Goal: Information Seeking & Learning: Check status

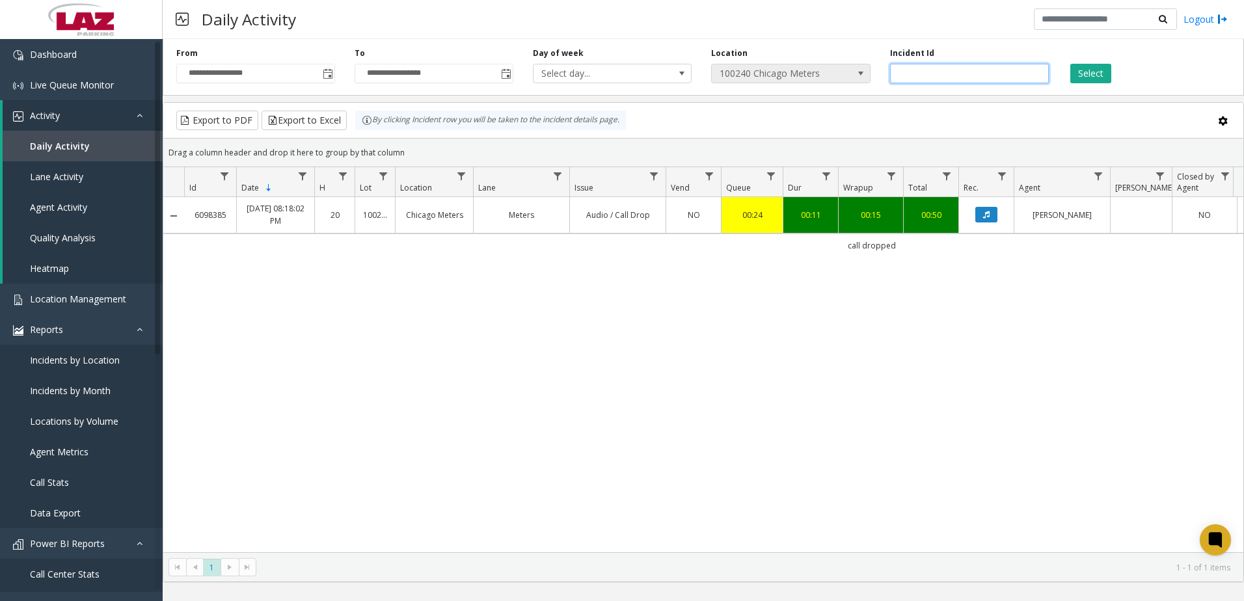
drag, startPoint x: 998, startPoint y: 70, endPoint x: 789, endPoint y: 72, distance: 208.9
click at [789, 72] on div "**********" at bounding box center [704, 65] width 1082 height 62
click at [333, 70] on span "Toggle popup" at bounding box center [328, 74] width 10 height 10
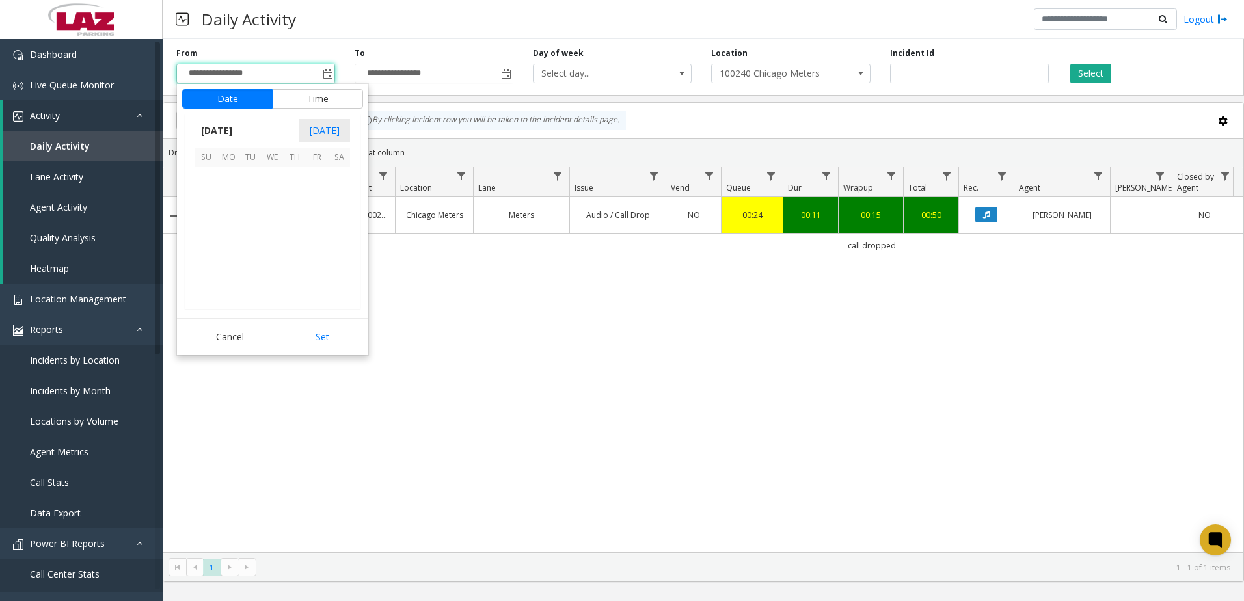
scroll to position [233555, 0]
click at [238, 131] on span "[DATE]" at bounding box center [216, 131] width 43 height 20
click at [305, 189] on span "Aug" at bounding box center [303, 189] width 31 height 31
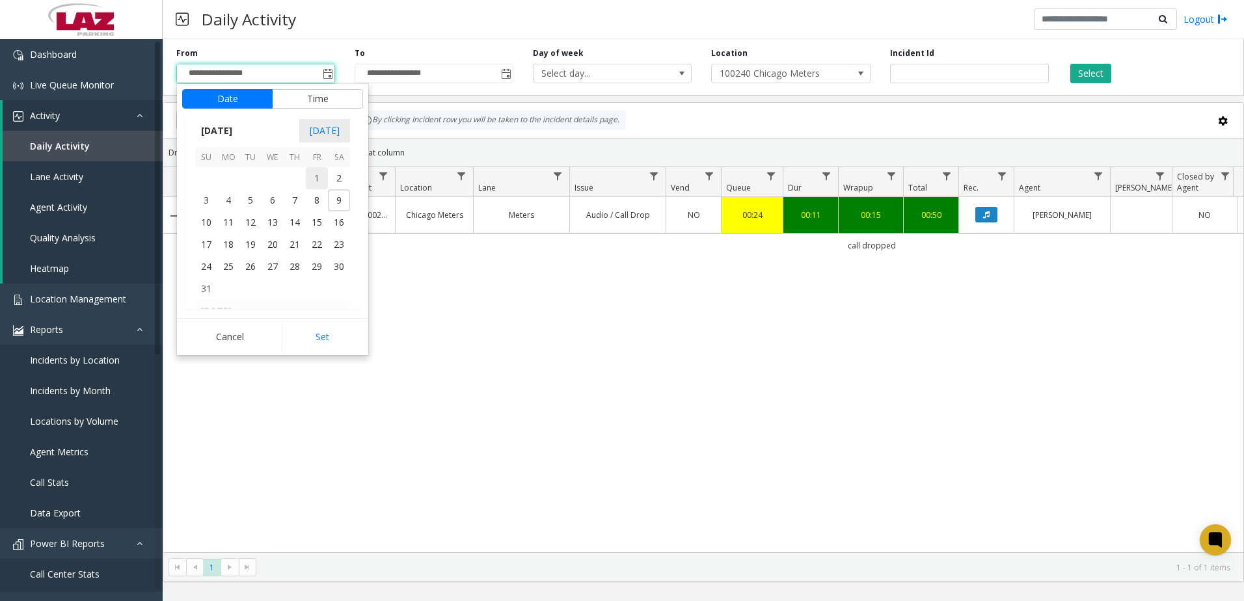
click at [325, 170] on span "1" at bounding box center [317, 178] width 22 height 22
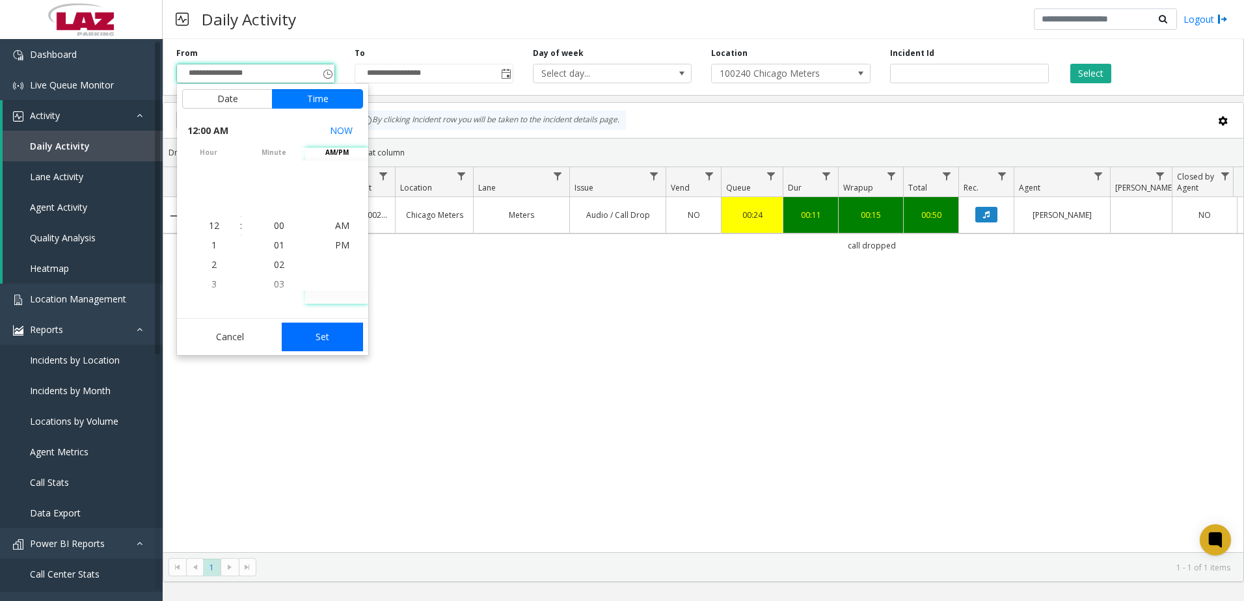
click at [325, 334] on button "Set" at bounding box center [323, 337] width 82 height 29
type input "**********"
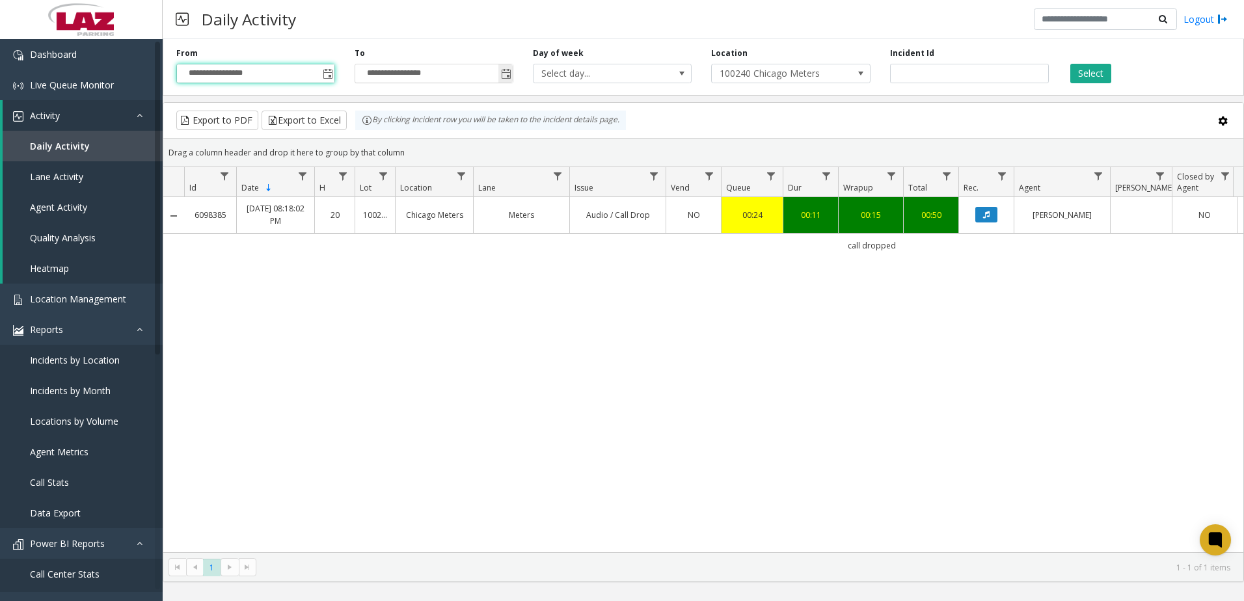
click at [504, 72] on span "Toggle popup" at bounding box center [506, 74] width 10 height 10
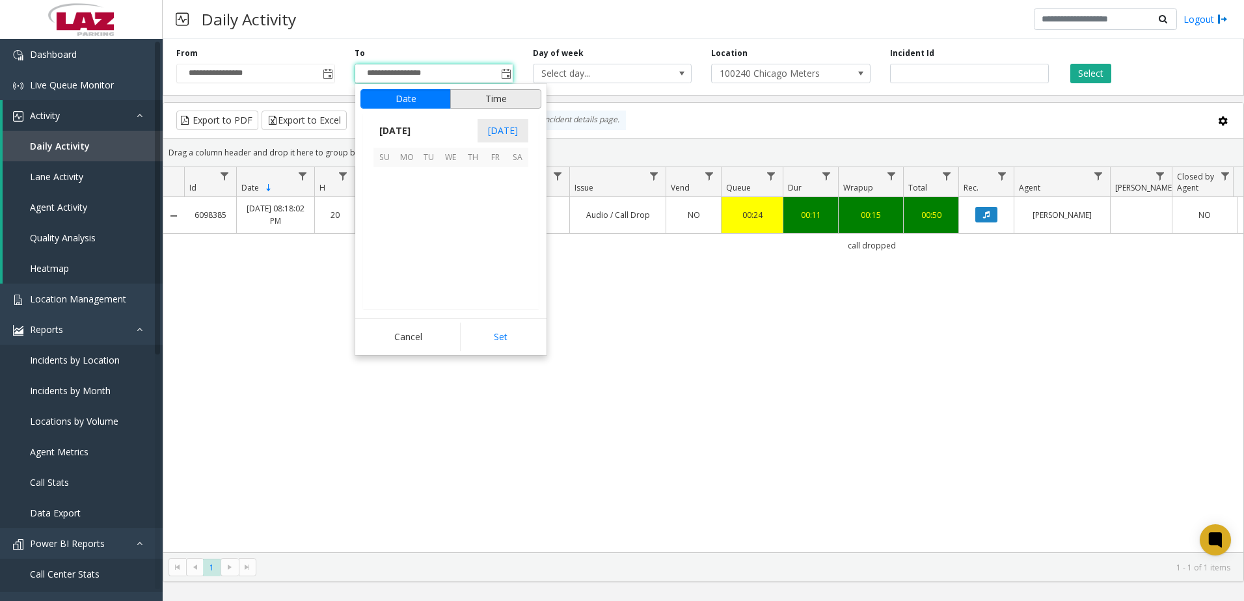
scroll to position [20, 0]
click at [401, 126] on span "[DATE]" at bounding box center [395, 131] width 43 height 20
click at [476, 190] on span "Aug" at bounding box center [482, 189] width 31 height 31
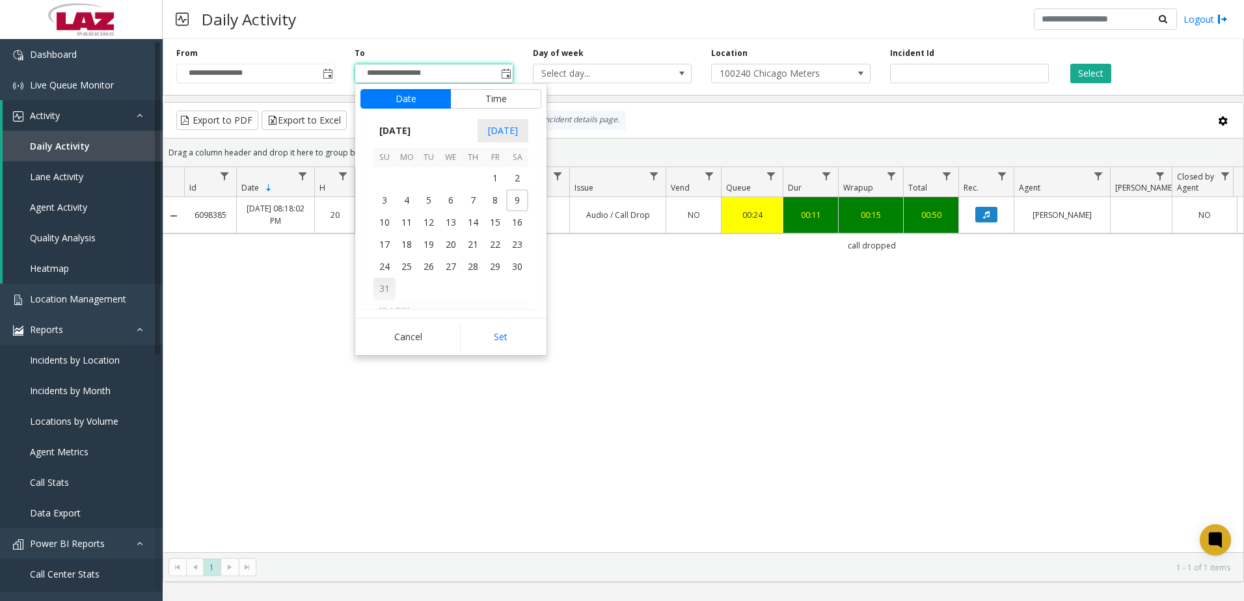
click at [381, 288] on span "31" at bounding box center [385, 289] width 22 height 22
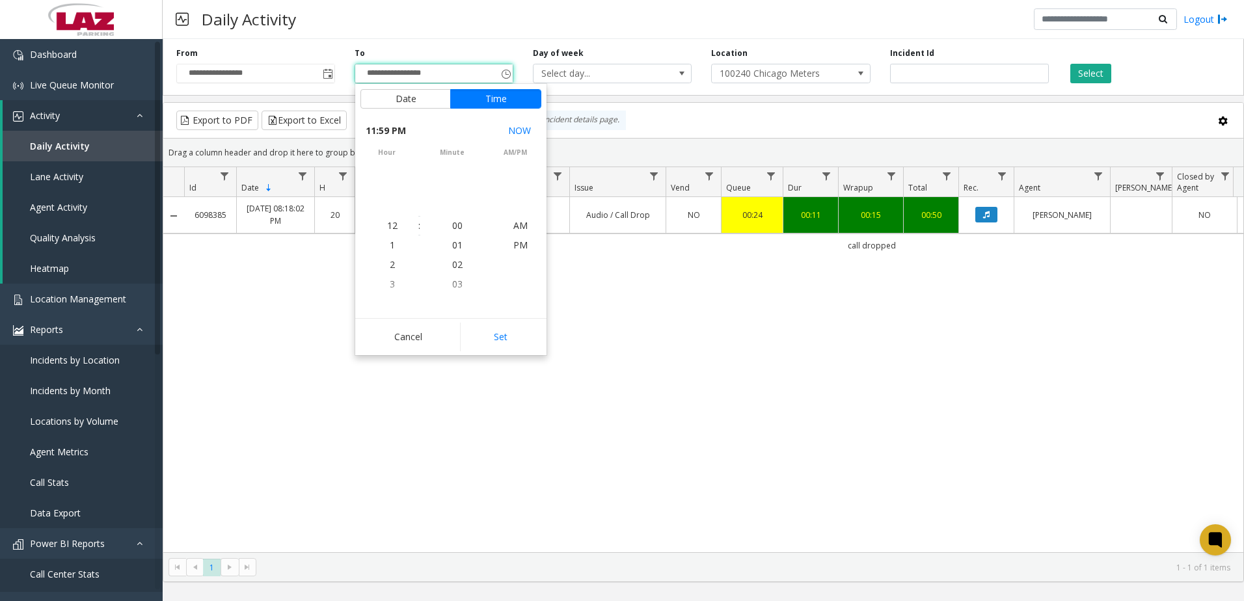
scroll to position [20, 0]
click at [509, 340] on button "Set" at bounding box center [501, 337] width 82 height 29
type input "**********"
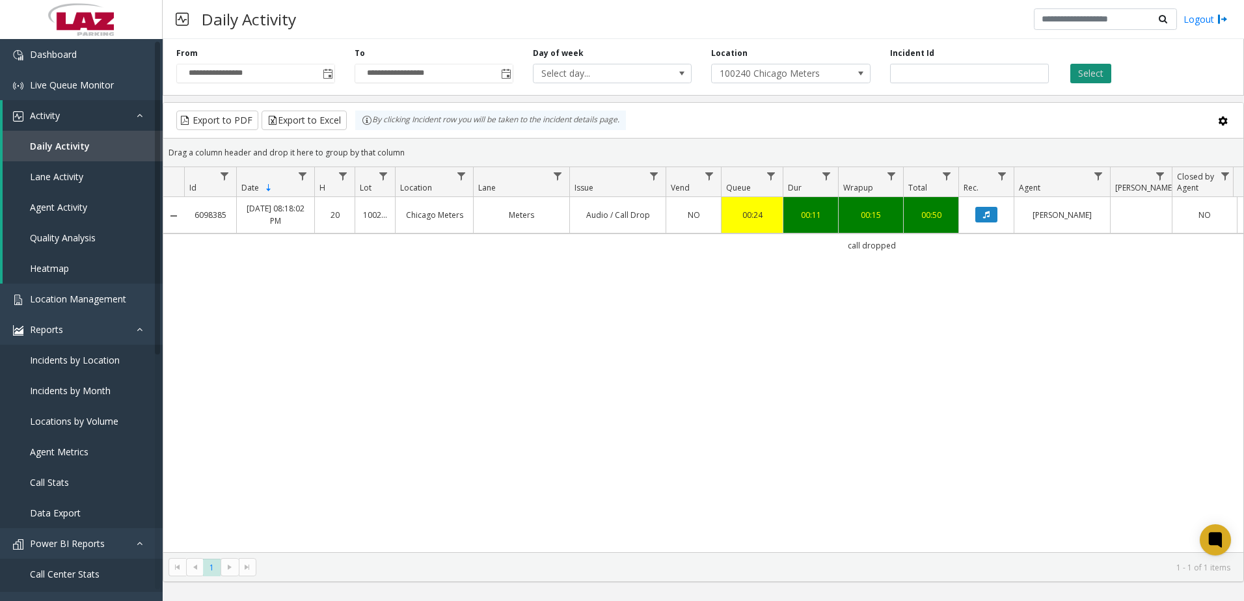
click at [1096, 77] on button "Select" at bounding box center [1090, 74] width 41 height 20
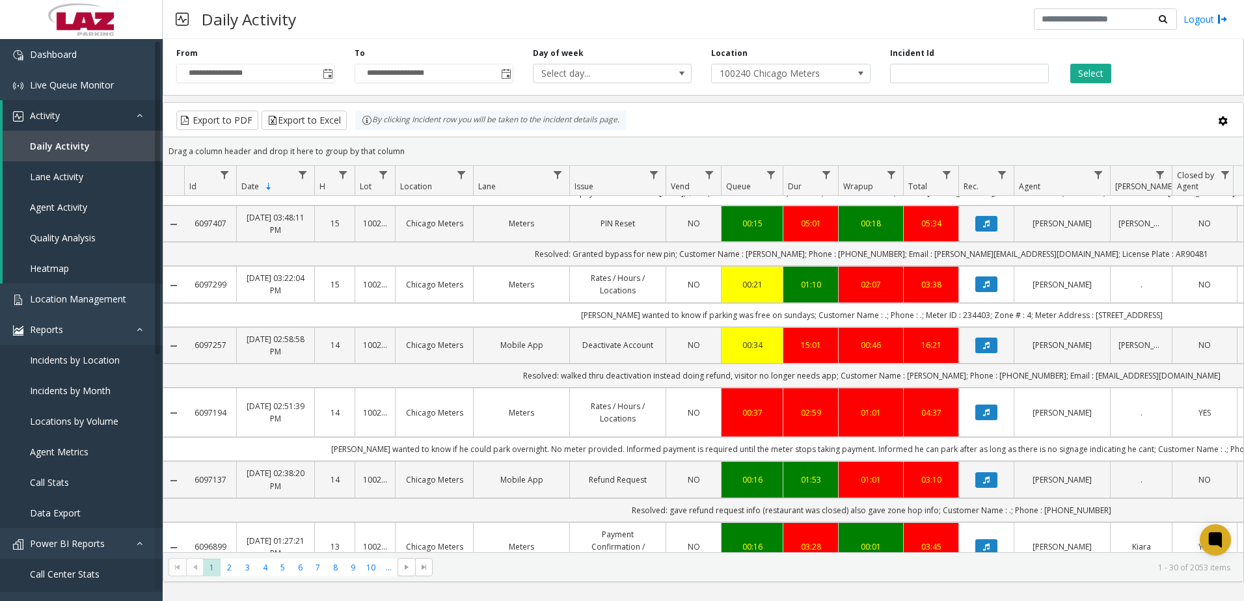
scroll to position [1579, 0]
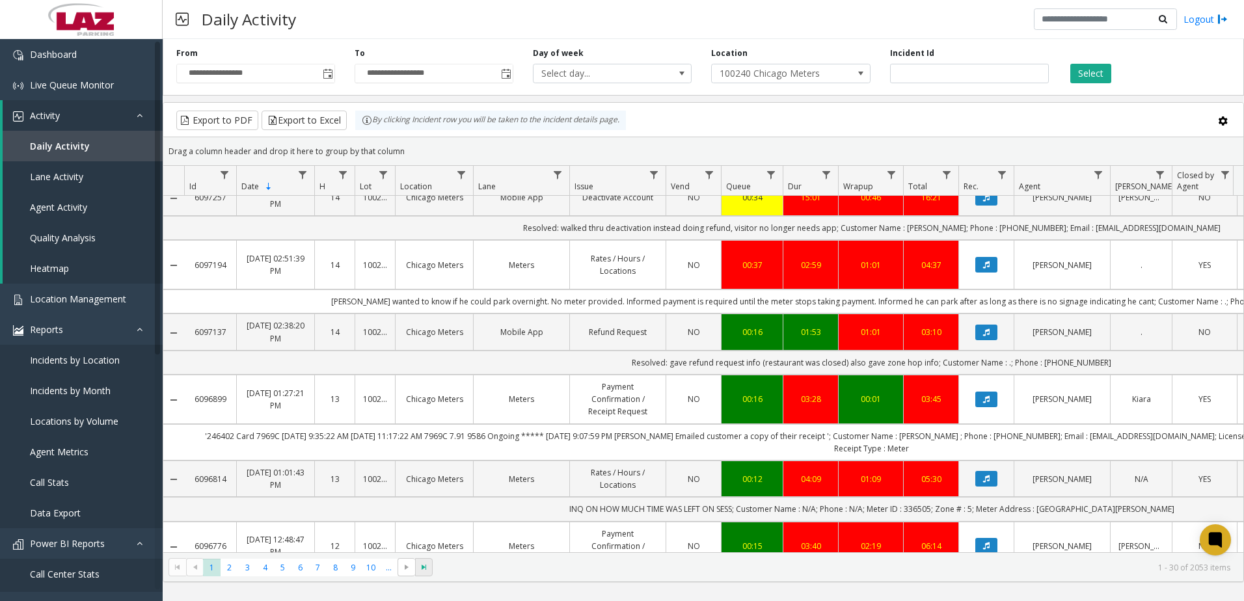
click at [429, 565] on span "Go to the last page" at bounding box center [424, 567] width 10 height 10
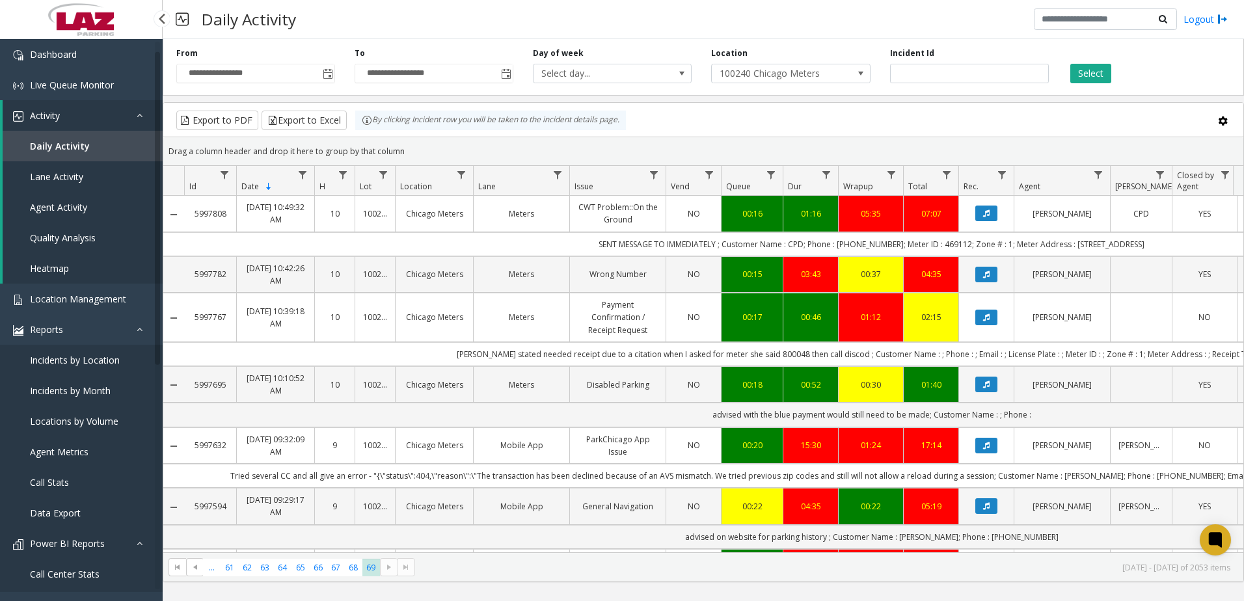
scroll to position [65, 0]
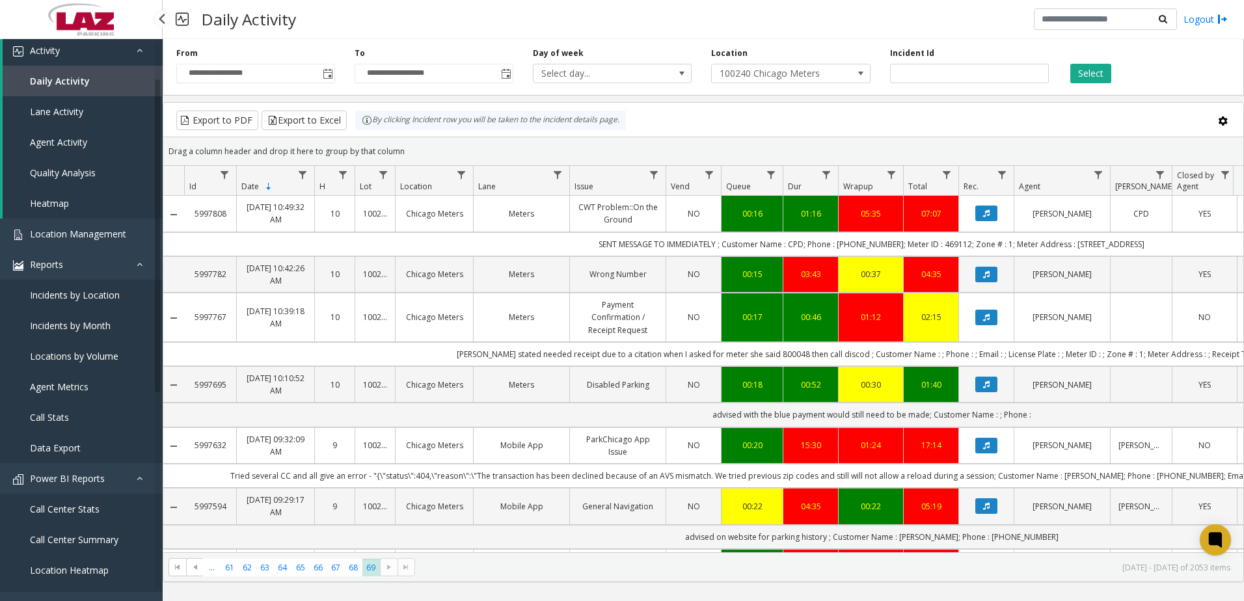
click at [64, 540] on span "Call Center Summary" at bounding box center [74, 540] width 89 height 12
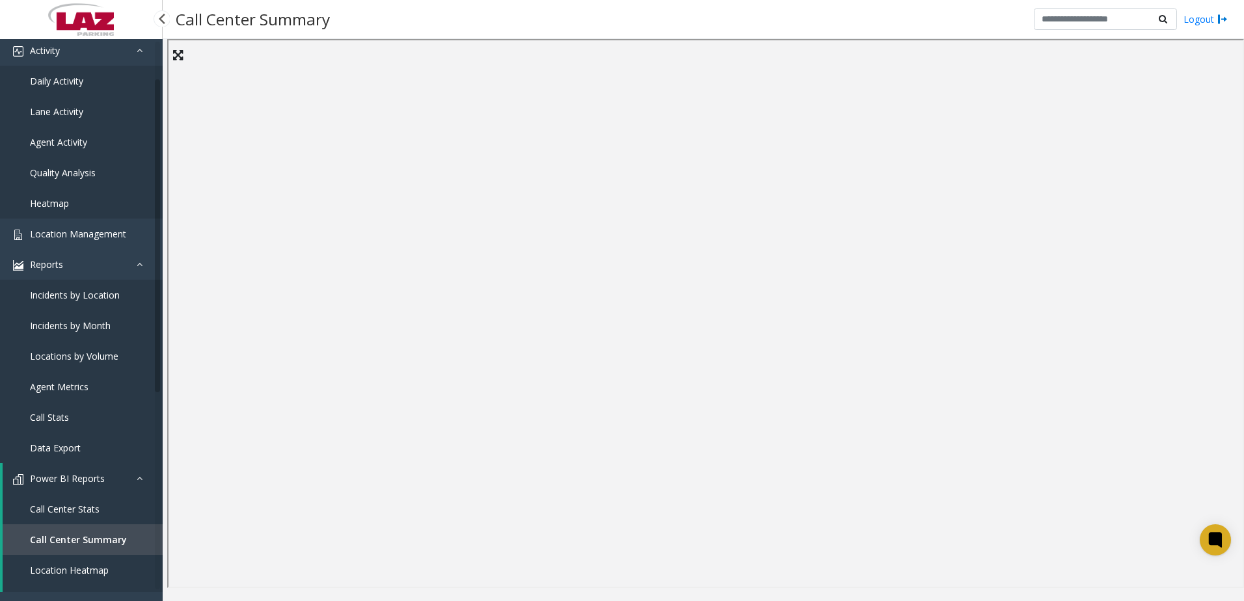
click at [81, 511] on span "Call Center Stats" at bounding box center [65, 509] width 70 height 12
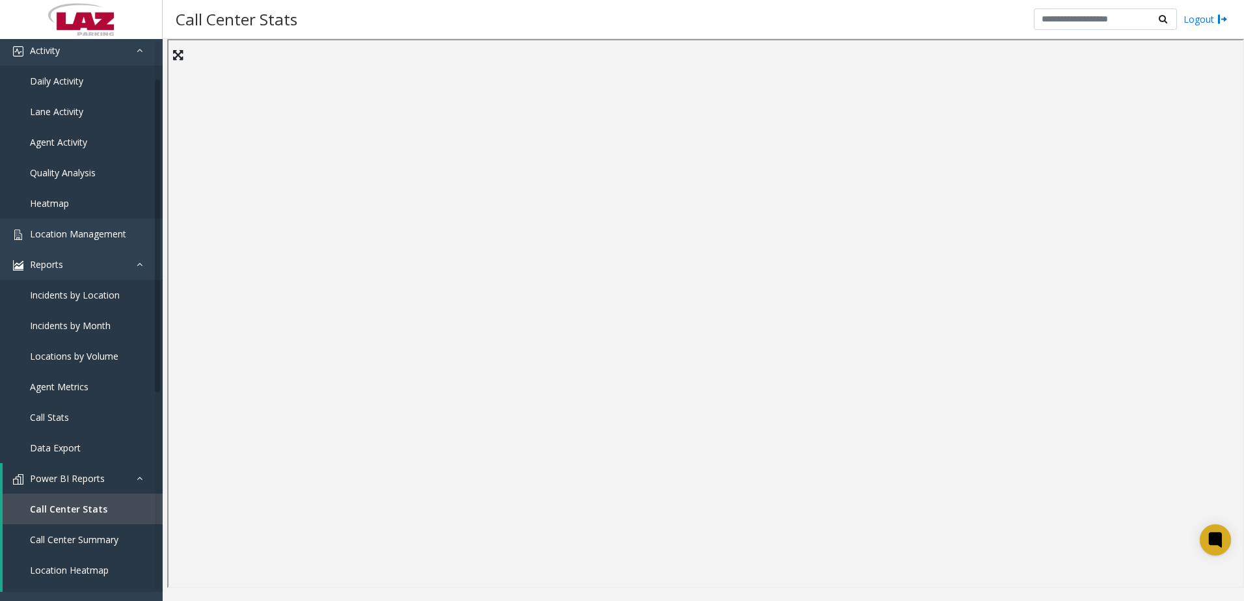
click at [575, 24] on div "Call Center Stats Logout" at bounding box center [704, 19] width 1082 height 39
click at [634, 20] on div "Call Center Stats Logout" at bounding box center [704, 19] width 1082 height 39
